Goal: Information Seeking & Learning: Find specific page/section

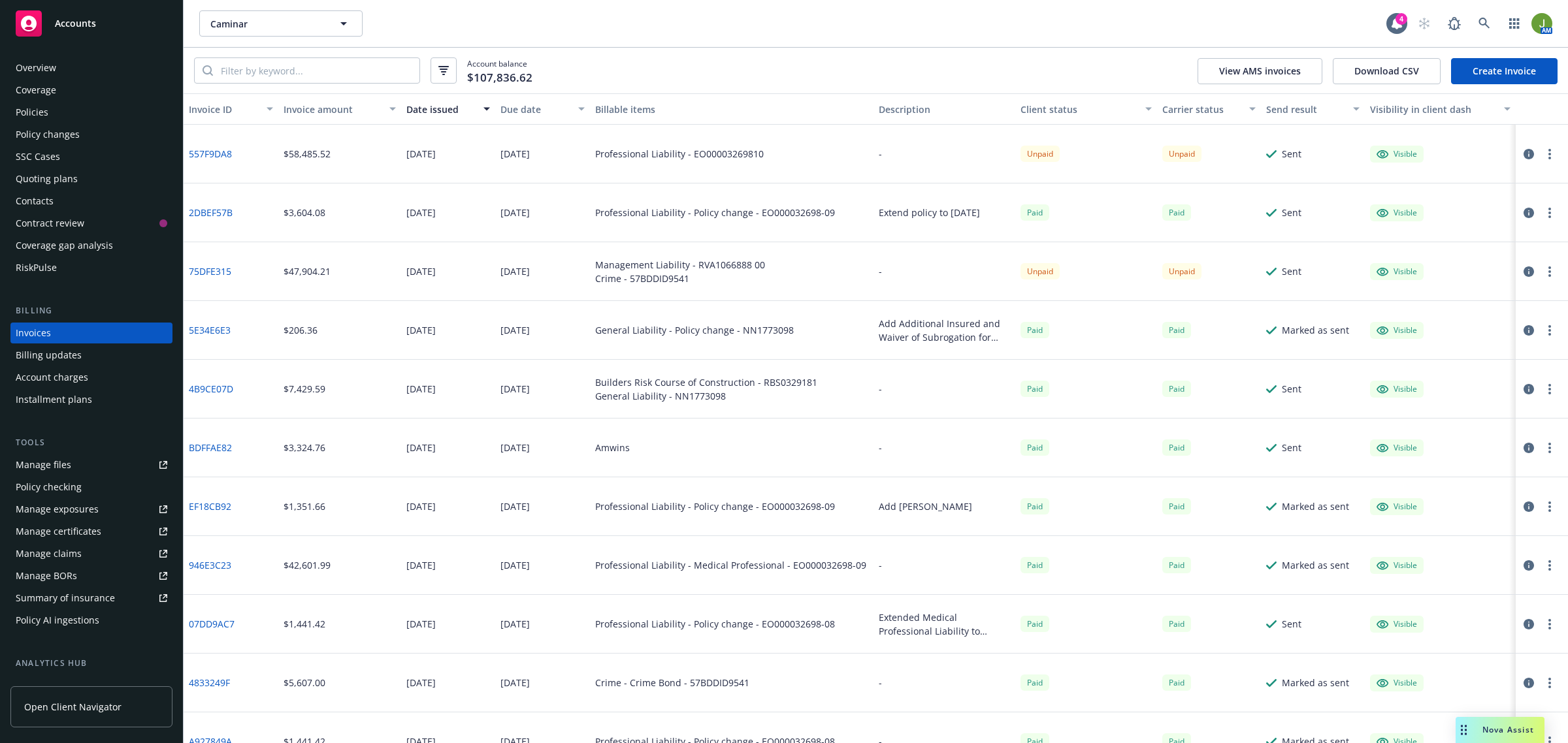
click at [38, 103] on div "Policies" at bounding box center [32, 112] width 33 height 21
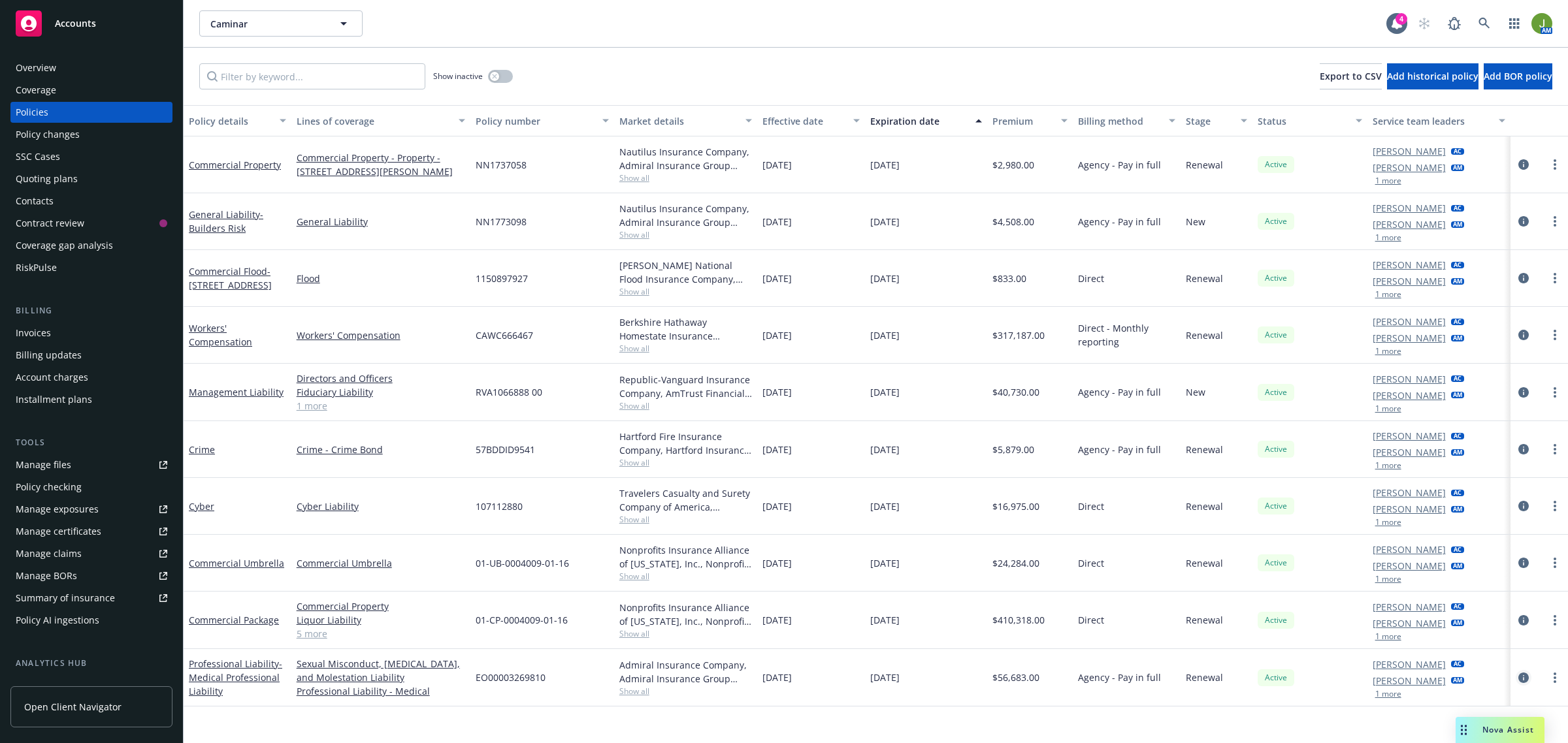
click at [1523, 683] on icon "circleInformation" at bounding box center [1523, 677] width 10 height 10
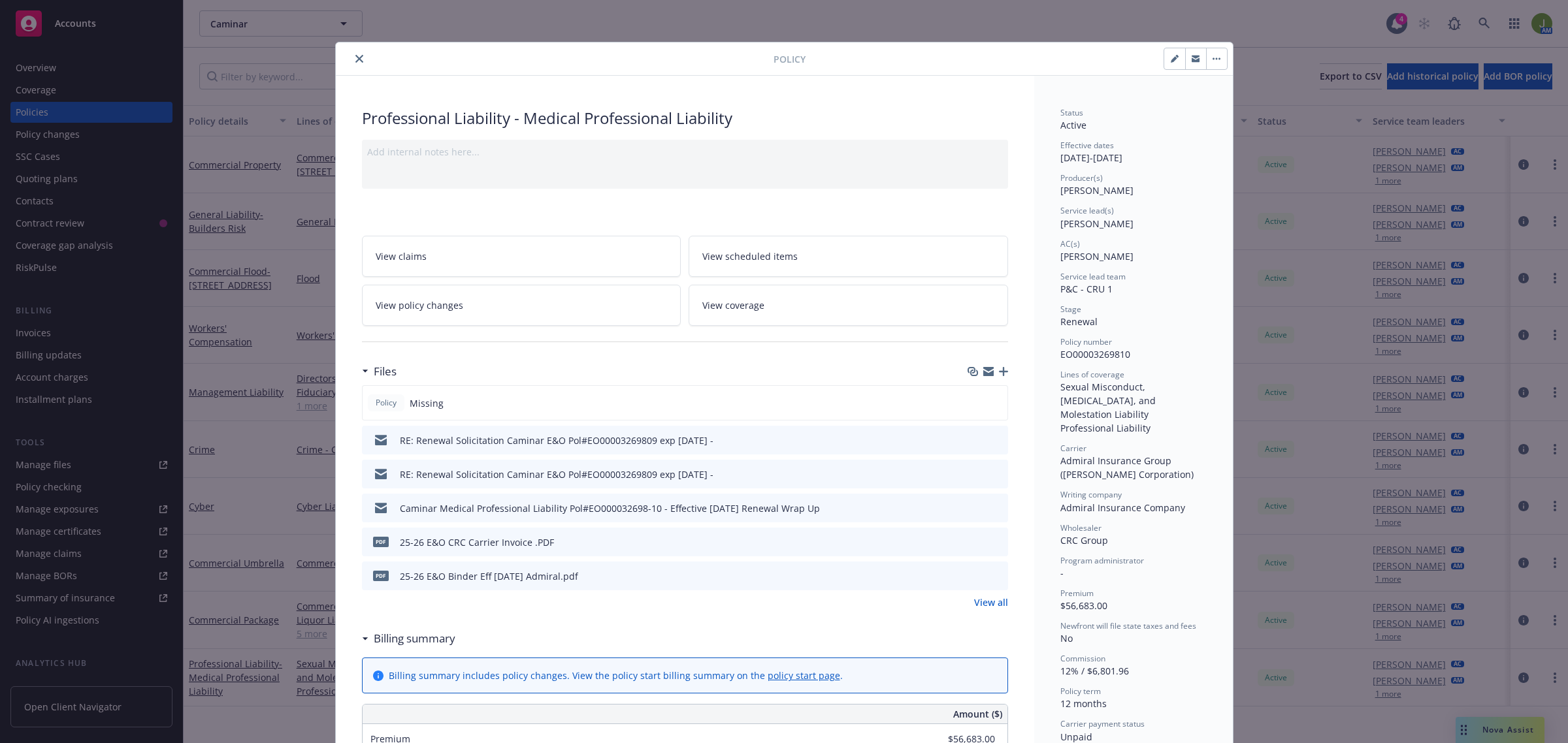
click at [356, 61] on icon "close" at bounding box center [360, 59] width 8 height 8
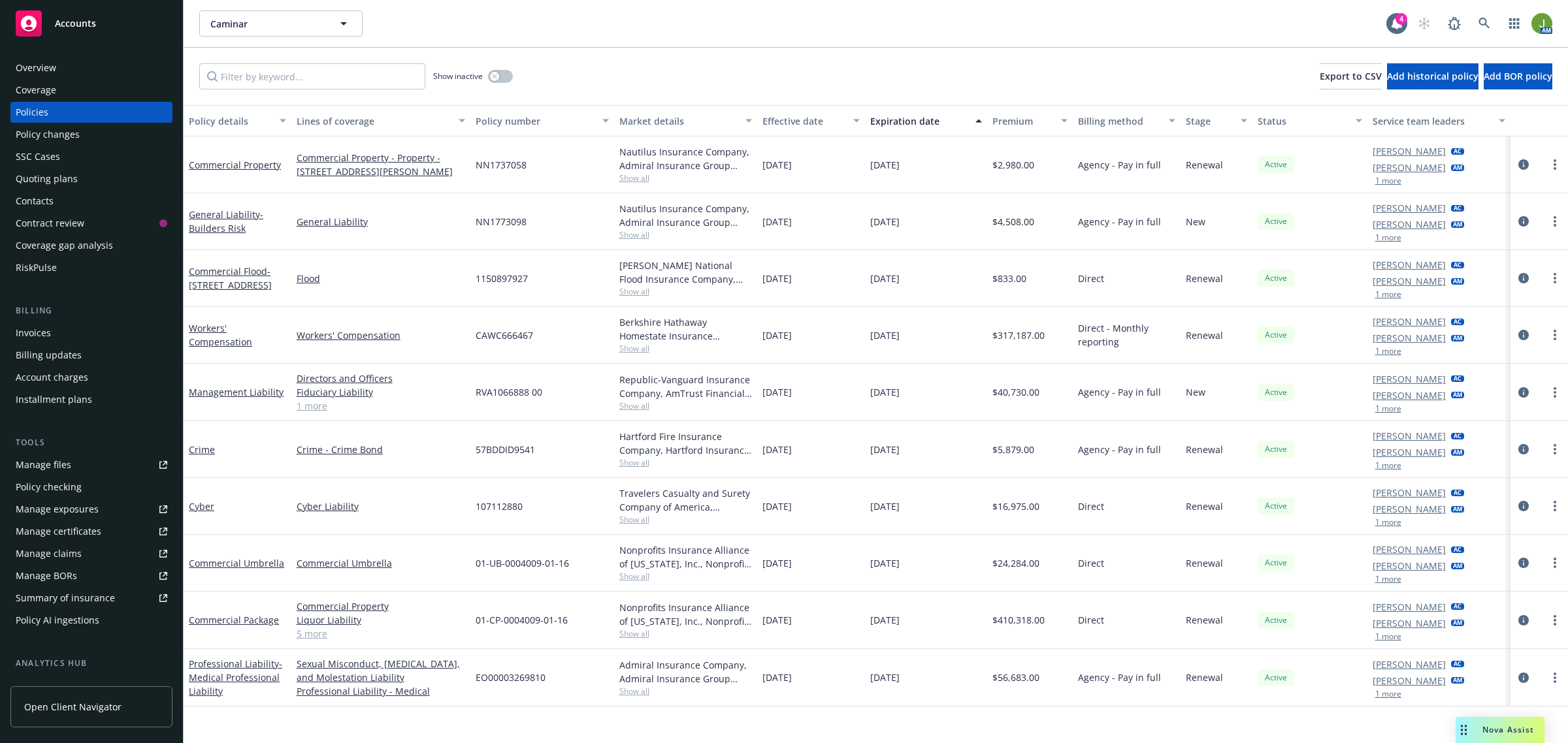
click at [82, 471] on link "Manage files" at bounding box center [91, 465] width 162 height 21
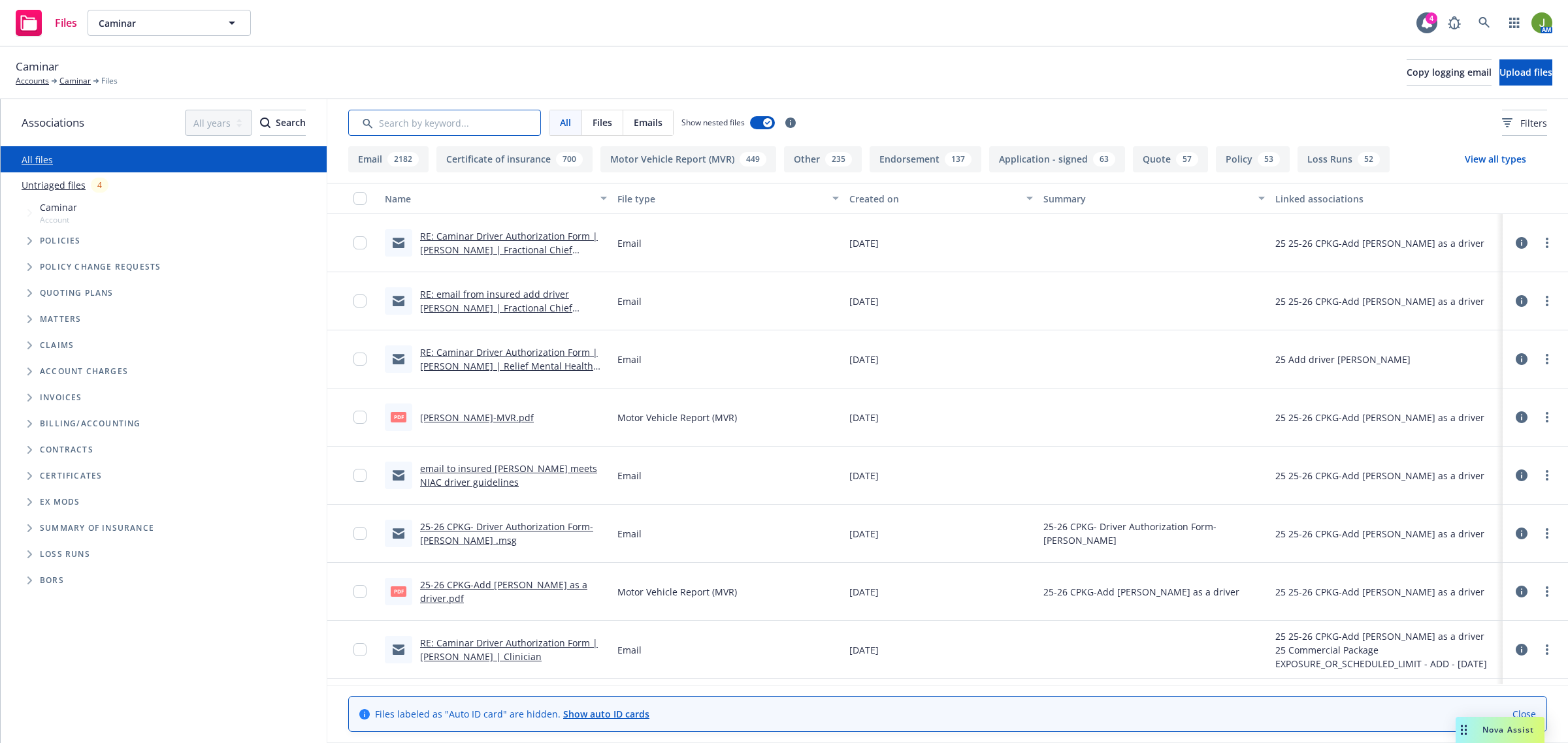
click at [426, 125] on input "Search by keyword..." at bounding box center [445, 123] width 193 height 26
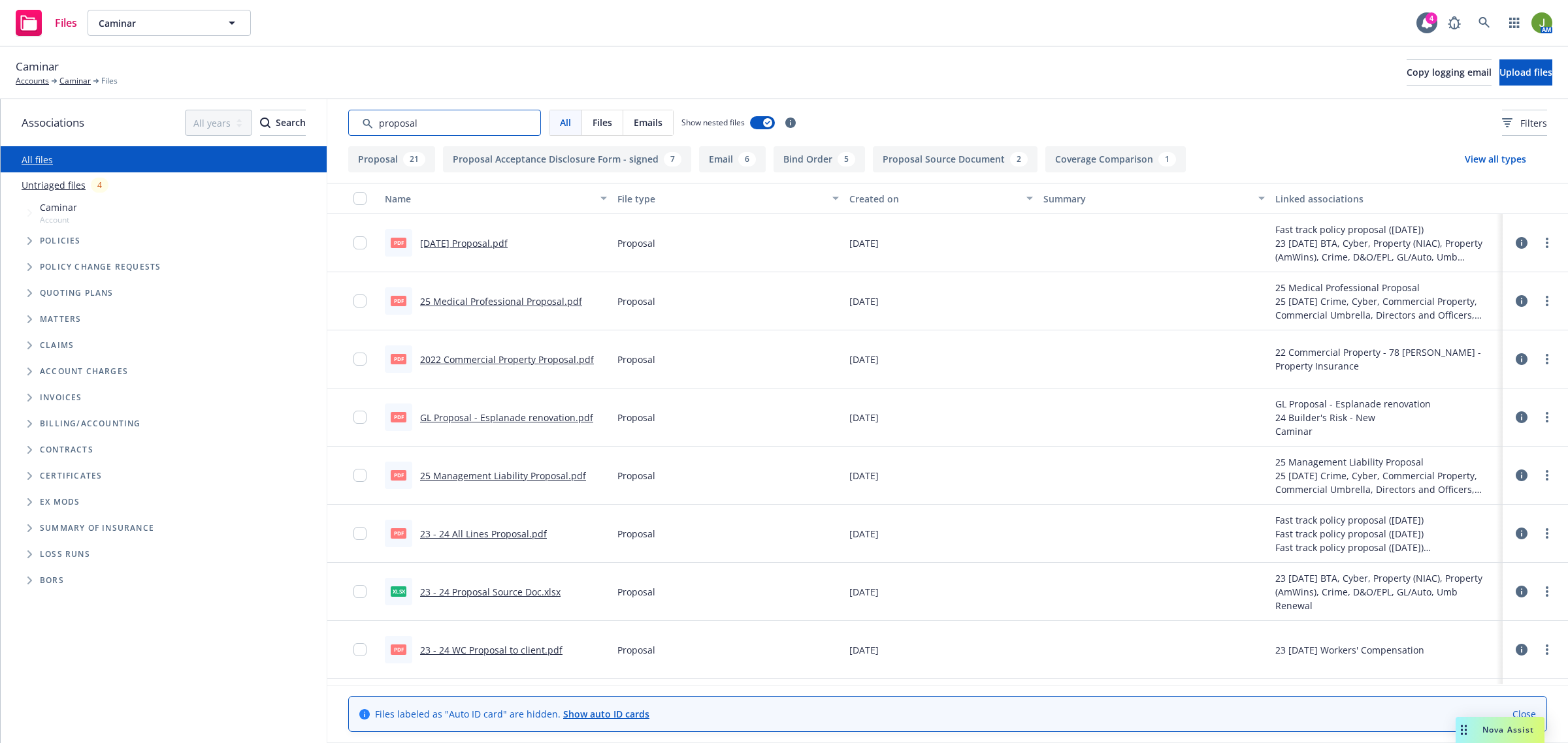
type input "proposal"
click at [79, 85] on link "Caminar" at bounding box center [76, 81] width 31 height 12
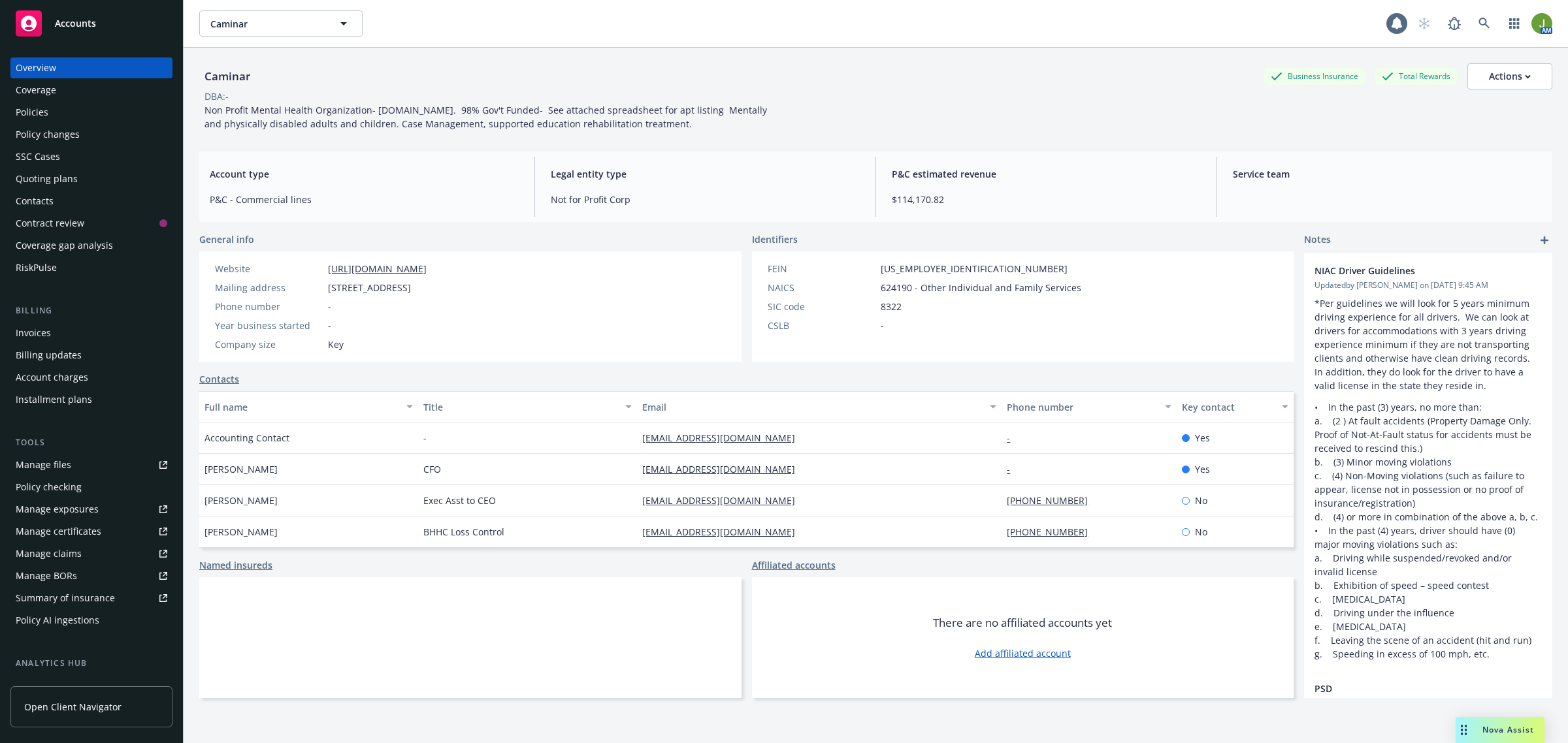
click at [51, 112] on div "Policies" at bounding box center [91, 112] width 152 height 21
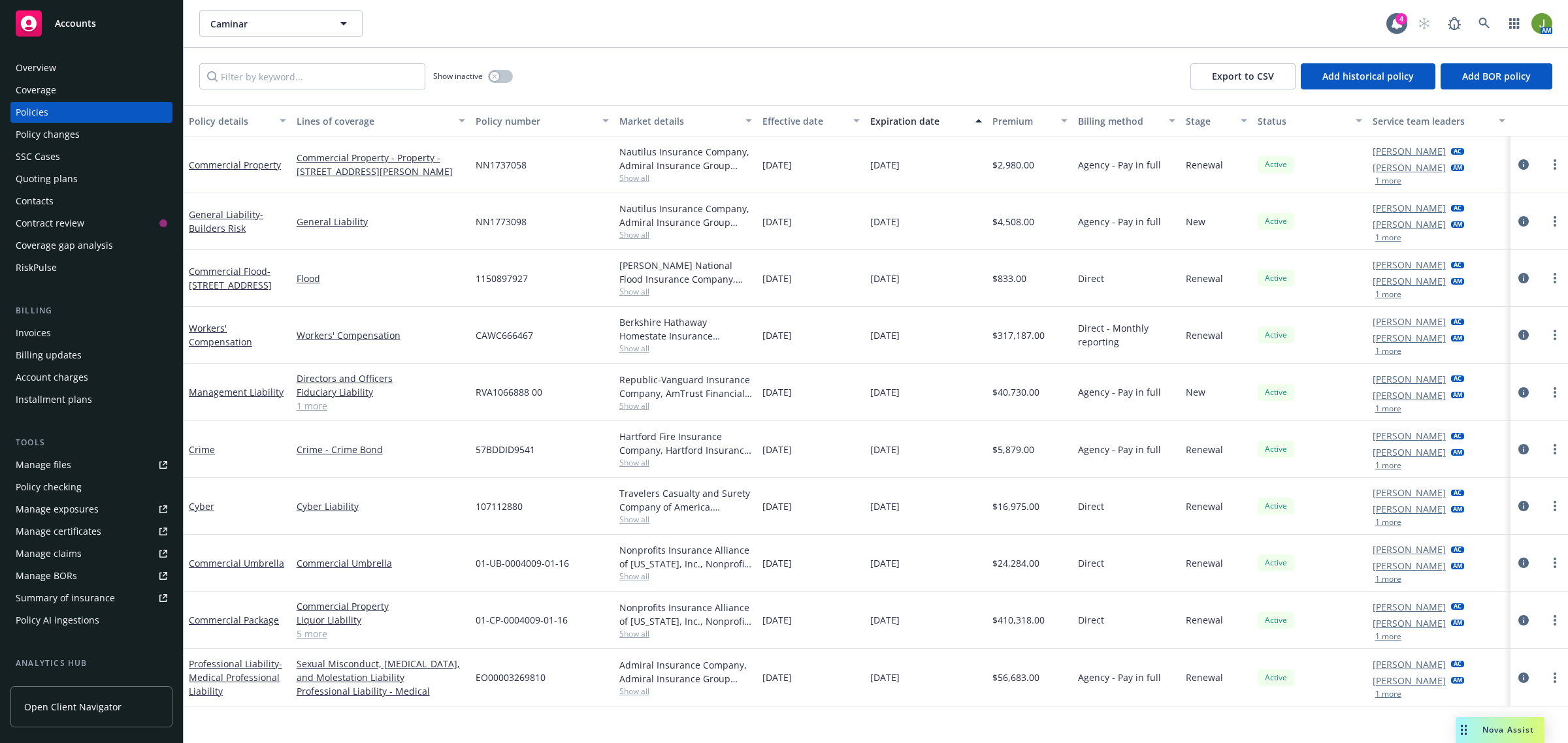
click at [59, 465] on div "Manage files" at bounding box center [43, 465] width 56 height 21
